Goal: Find specific page/section: Find specific page/section

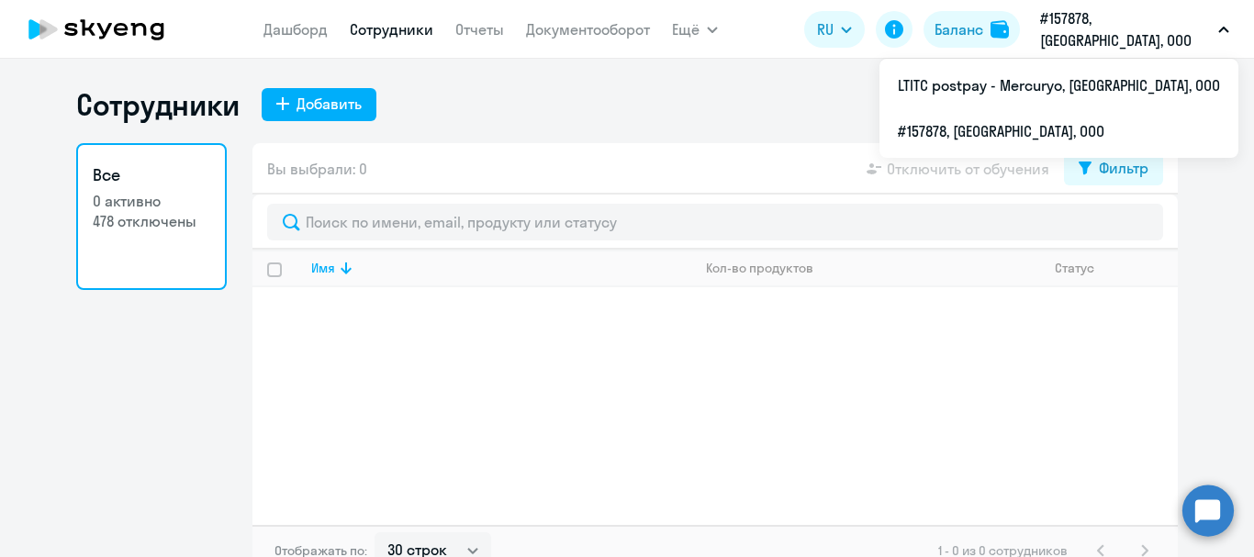
select select "30"
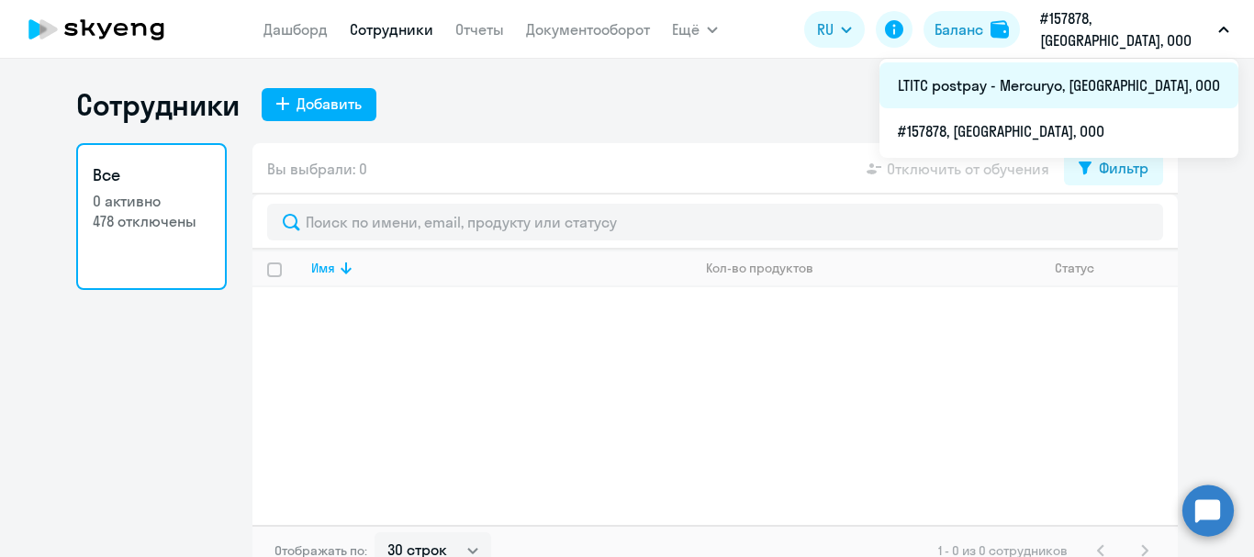
click at [1071, 89] on li "LTITC postpay - Mercuryo, [GEOGRAPHIC_DATA], ООО" at bounding box center [1059, 85] width 359 height 46
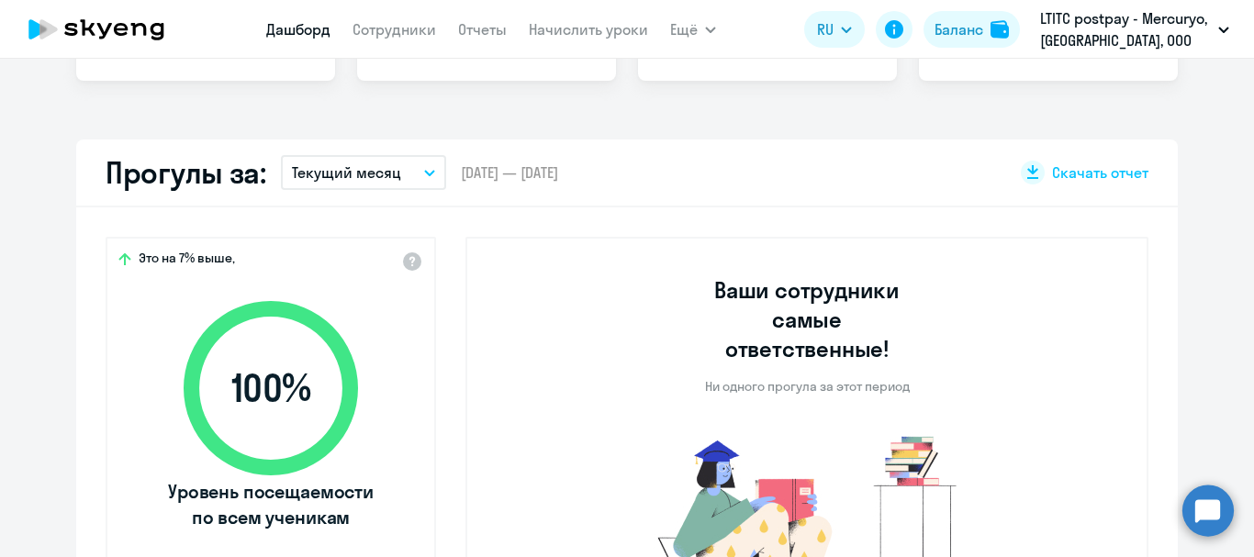
select select "30"
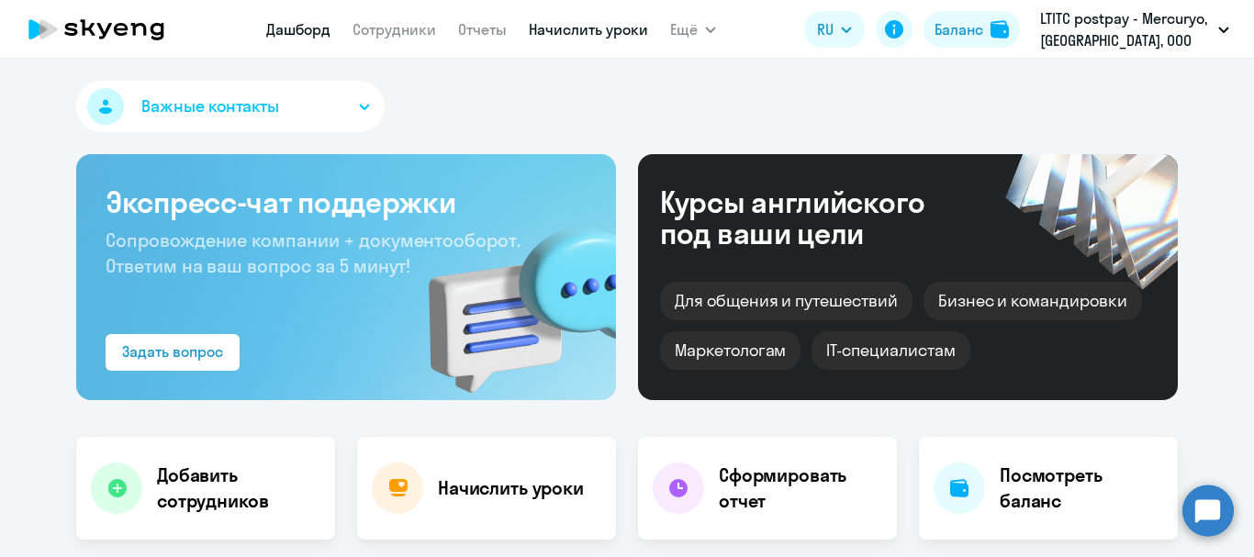
click at [612, 29] on link "Начислить уроки" at bounding box center [588, 29] width 119 height 18
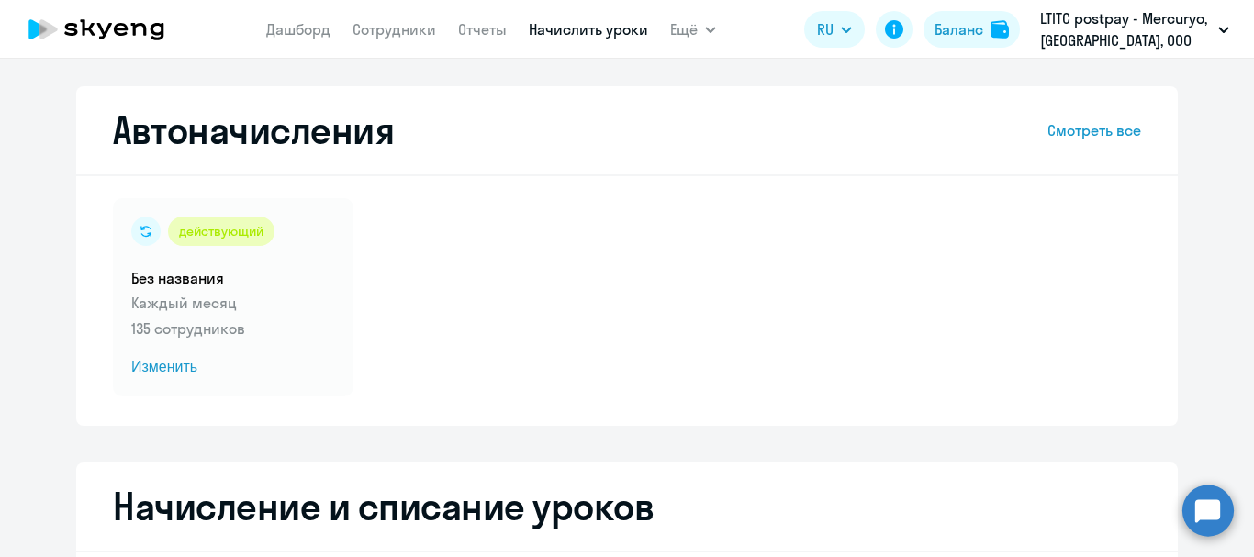
select select "10"
click at [393, 27] on link "Сотрудники" at bounding box center [395, 29] width 84 height 18
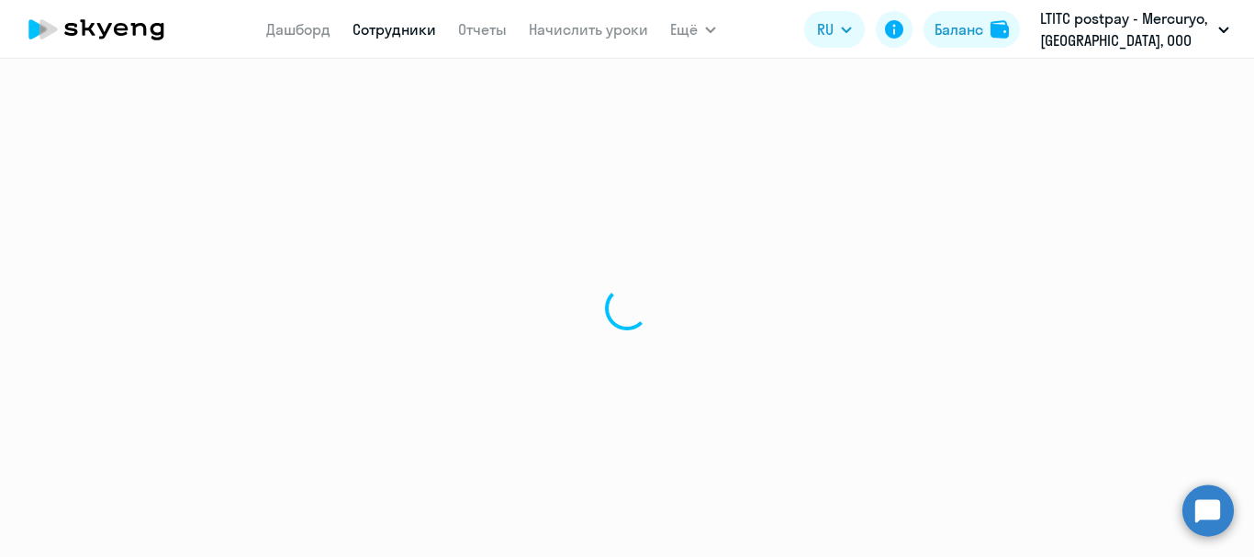
select select "30"
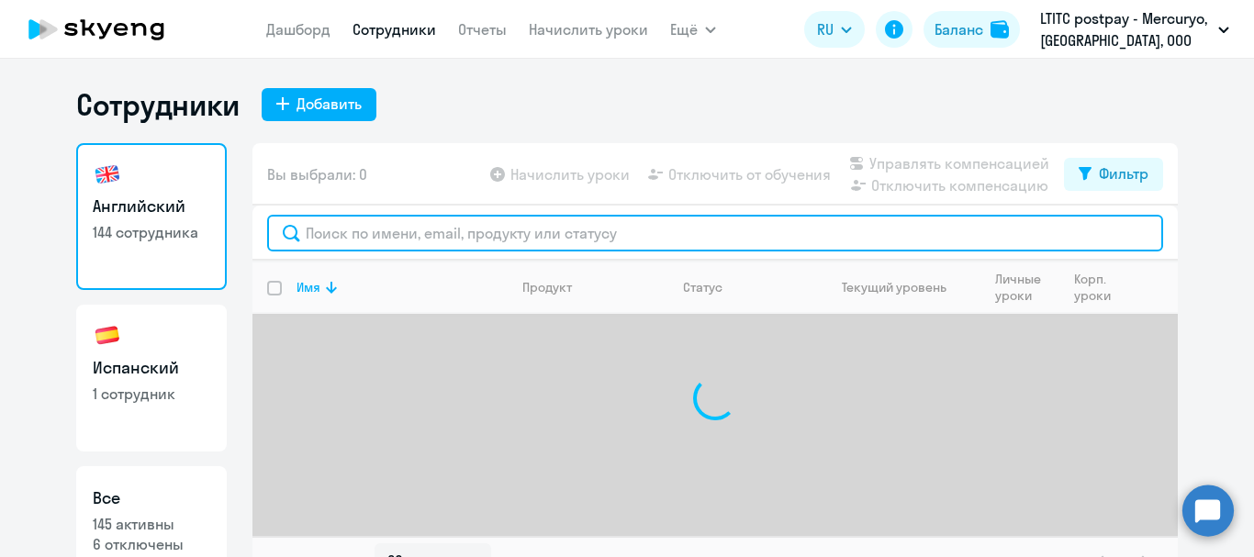
click at [450, 229] on input "text" at bounding box center [715, 233] width 896 height 37
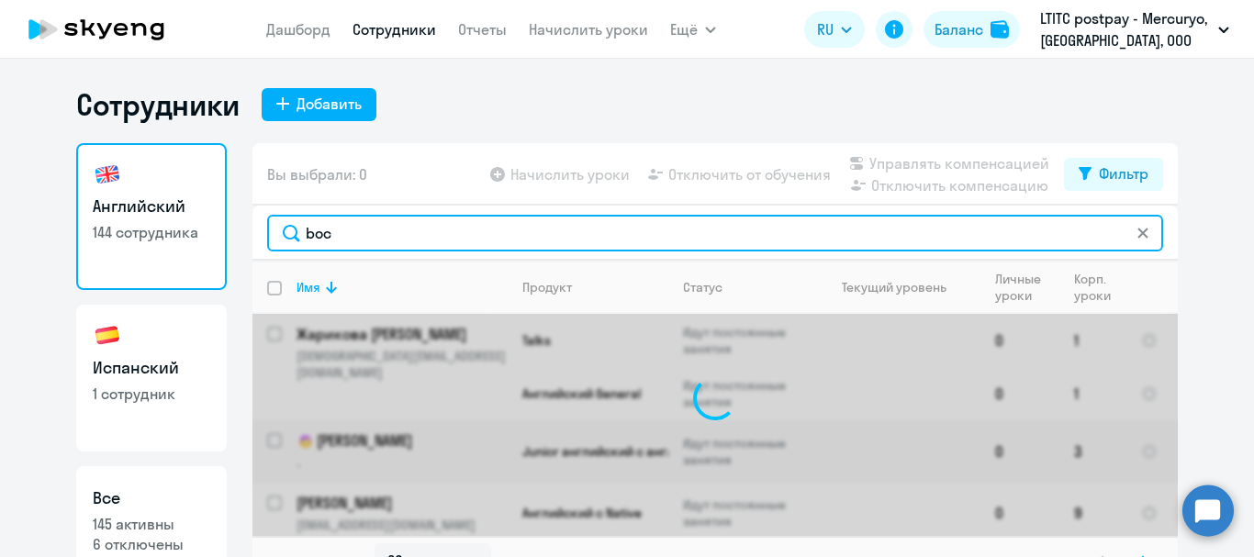
type input "boch"
